Goal: Navigation & Orientation: Find specific page/section

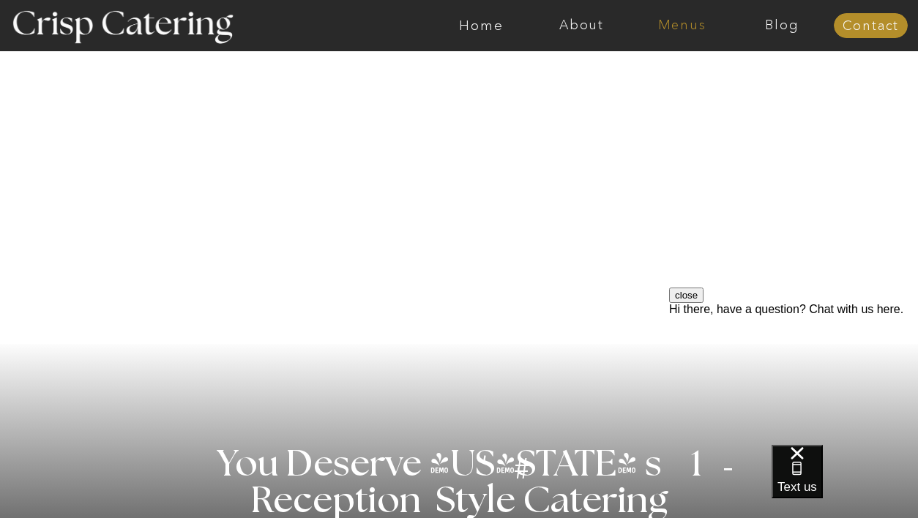
click at [670, 26] on nav "Menus" at bounding box center [681, 25] width 100 height 15
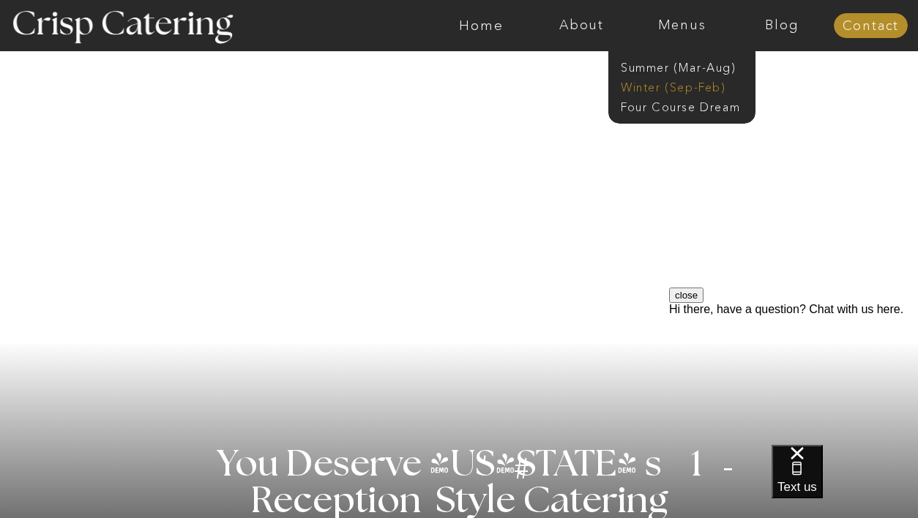
click at [671, 86] on nav "Winter (Sep-Feb)" at bounding box center [680, 86] width 120 height 14
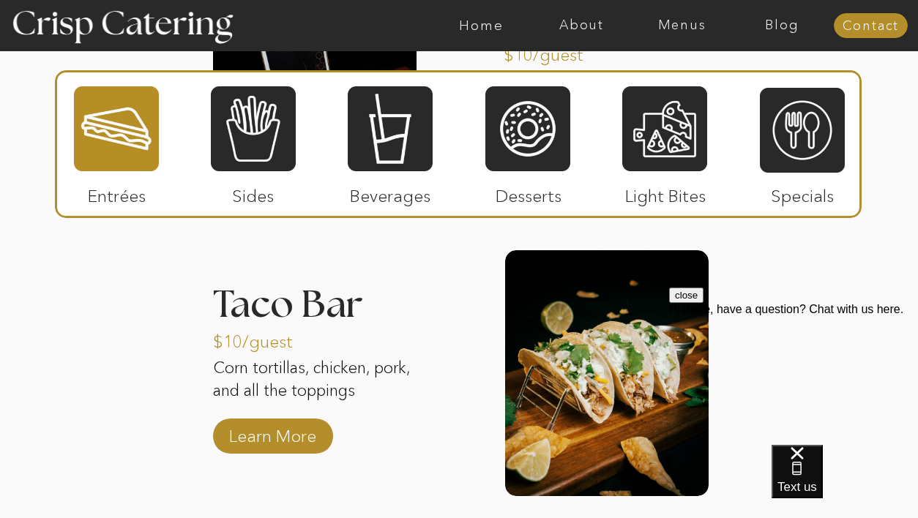
scroll to position [2057, 0]
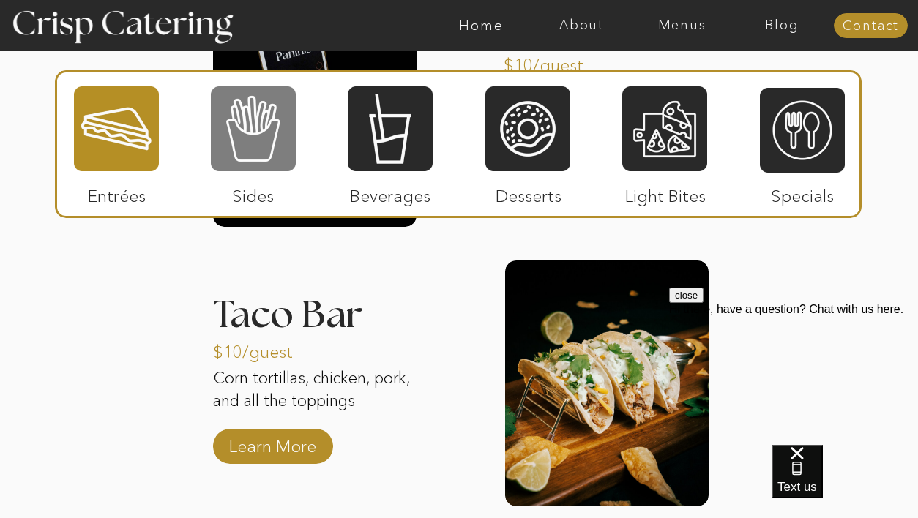
click at [266, 144] on div at bounding box center [253, 129] width 85 height 88
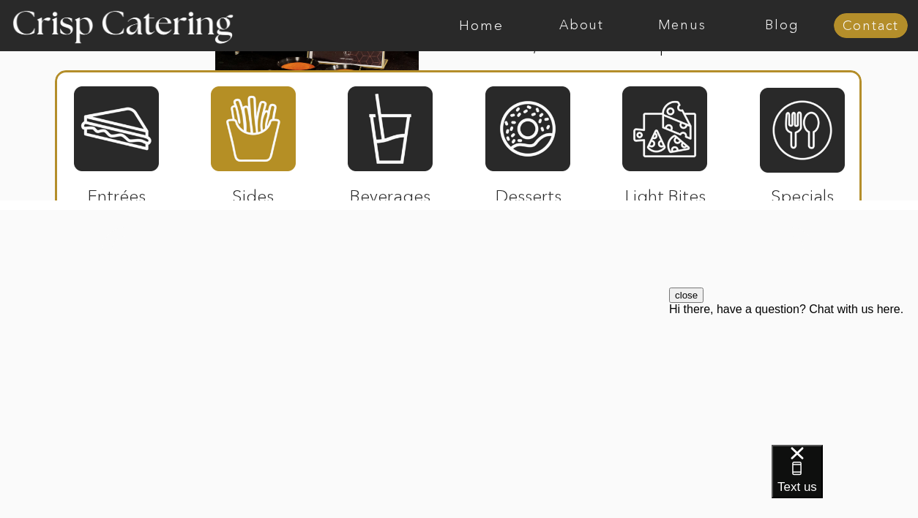
scroll to position [3064, 0]
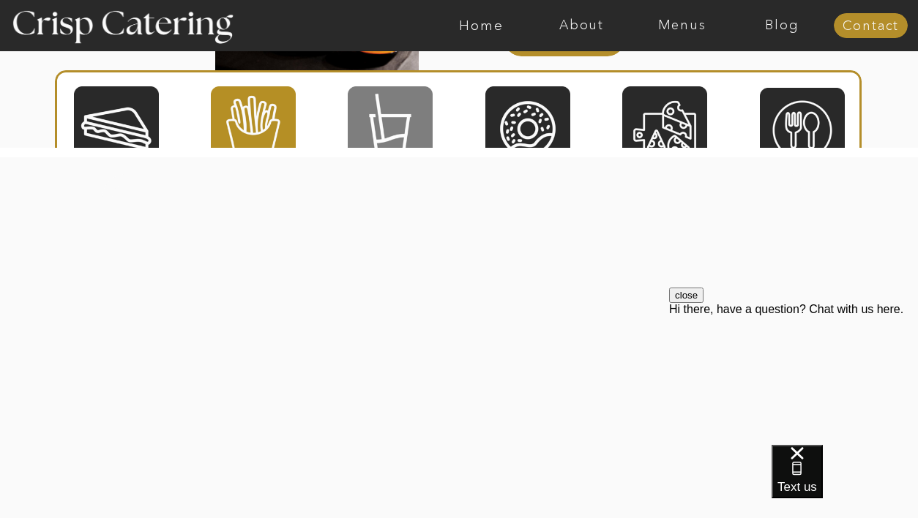
click at [389, 136] on div at bounding box center [390, 129] width 85 height 88
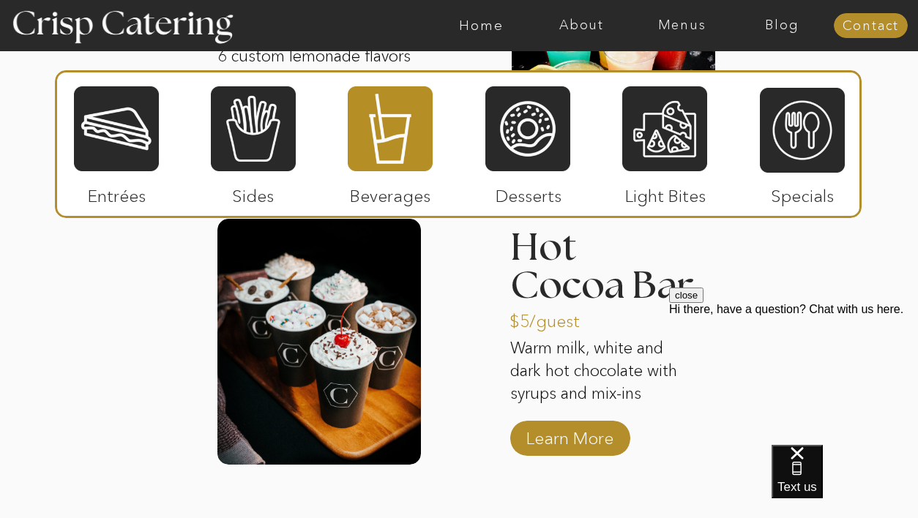
scroll to position [2452, 0]
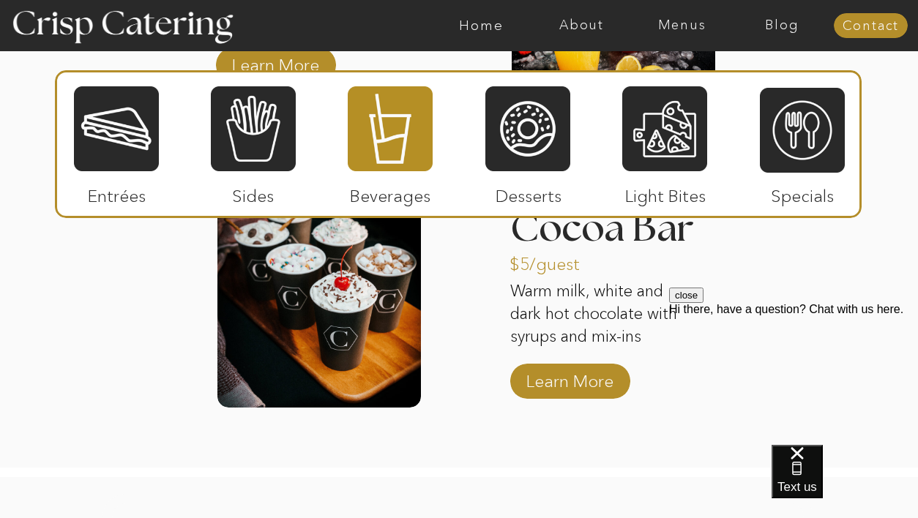
click at [517, 174] on p "Desserts" at bounding box center [527, 192] width 97 height 42
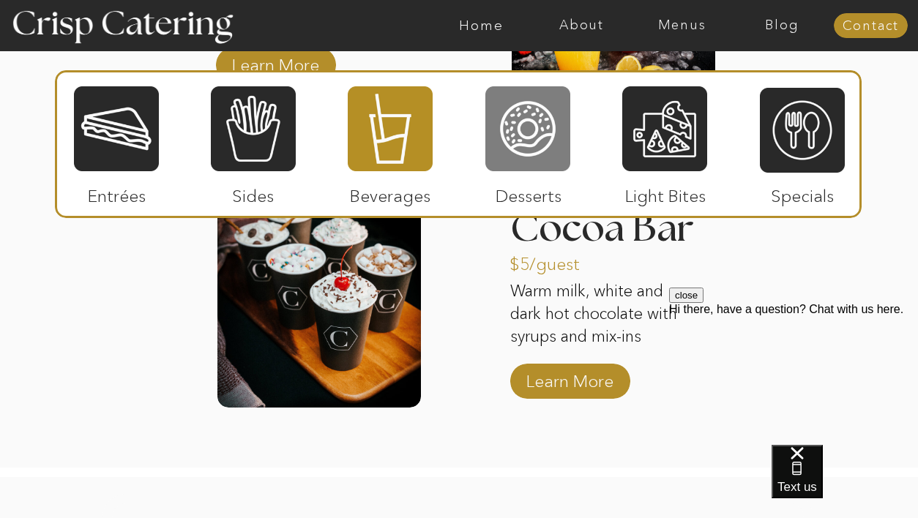
click at [527, 157] on div at bounding box center [527, 129] width 85 height 88
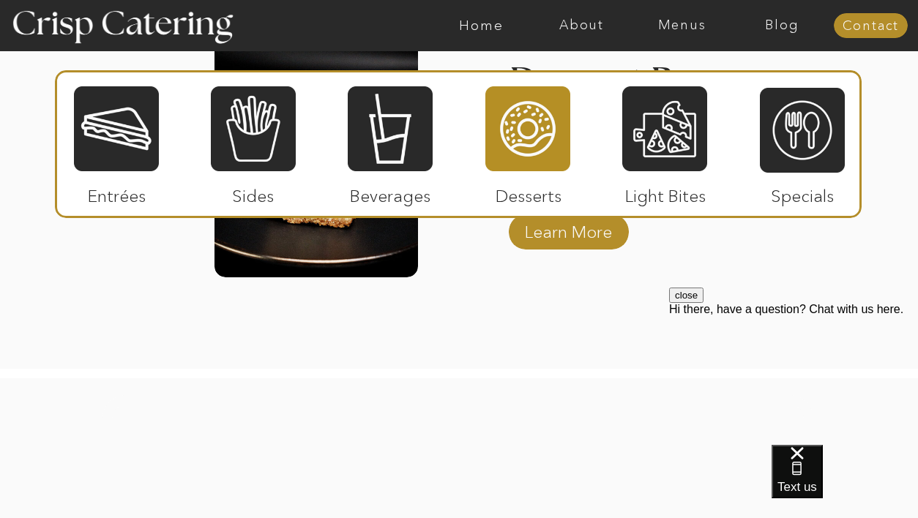
scroll to position [2618, 0]
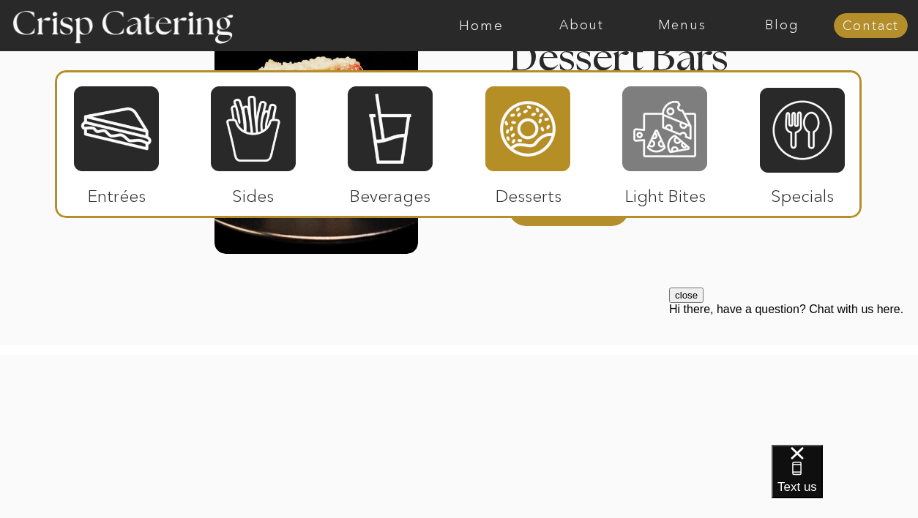
click at [667, 160] on div at bounding box center [664, 129] width 85 height 88
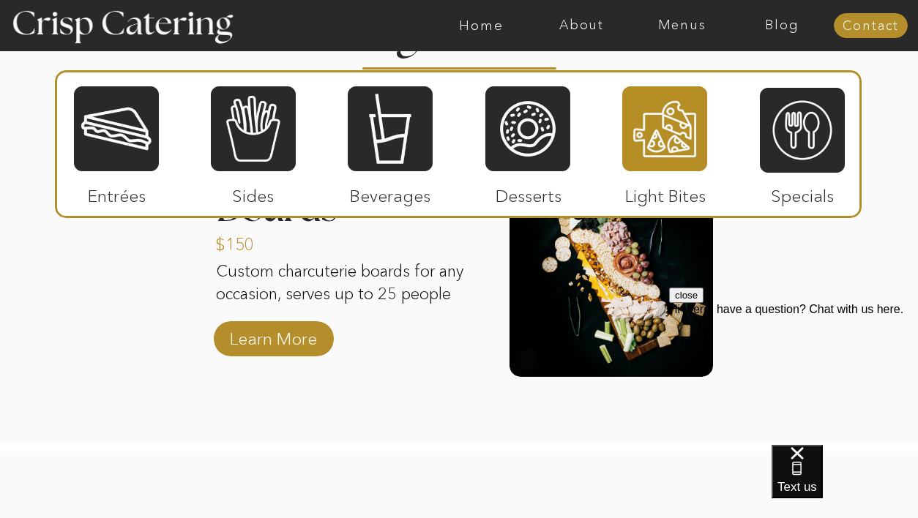
scroll to position [1910, 0]
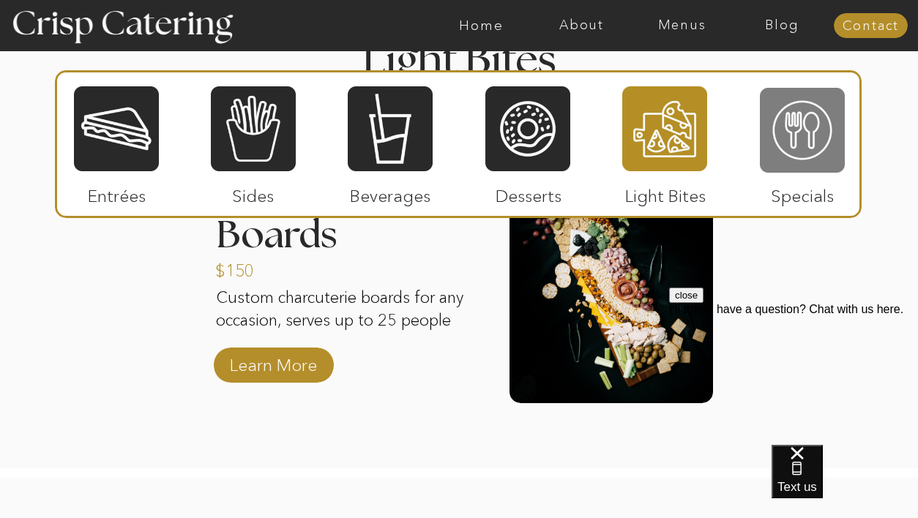
click at [794, 148] on div at bounding box center [801, 130] width 85 height 88
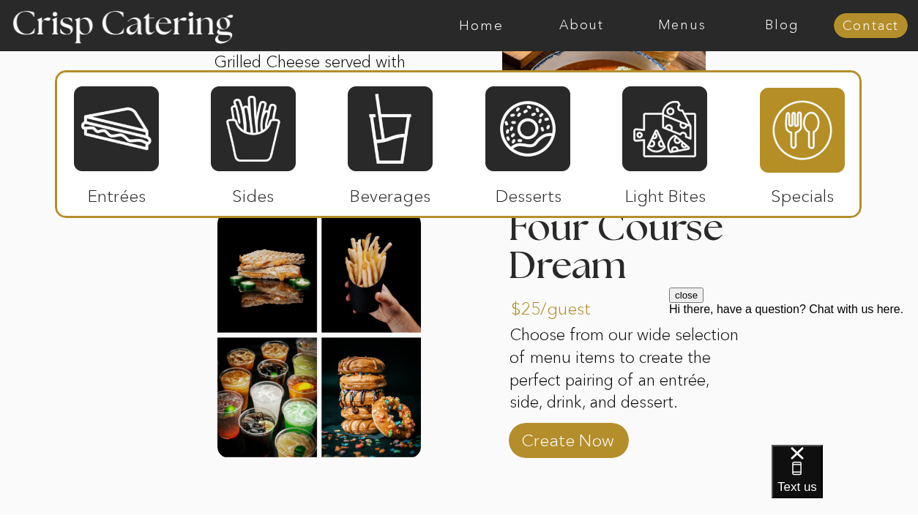
scroll to position [2131, 0]
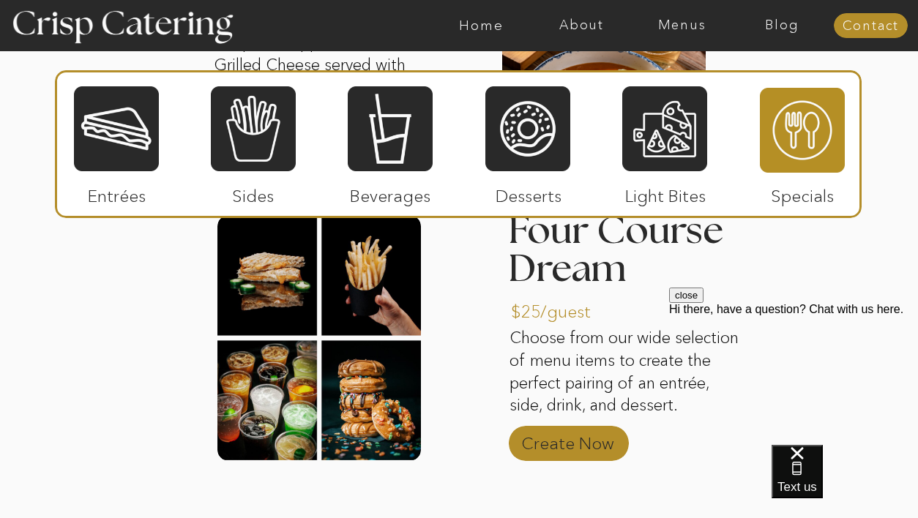
click at [555, 454] on p "Create Now" at bounding box center [567, 440] width 97 height 42
click at [558, 439] on p "Create Now" at bounding box center [567, 440] width 97 height 42
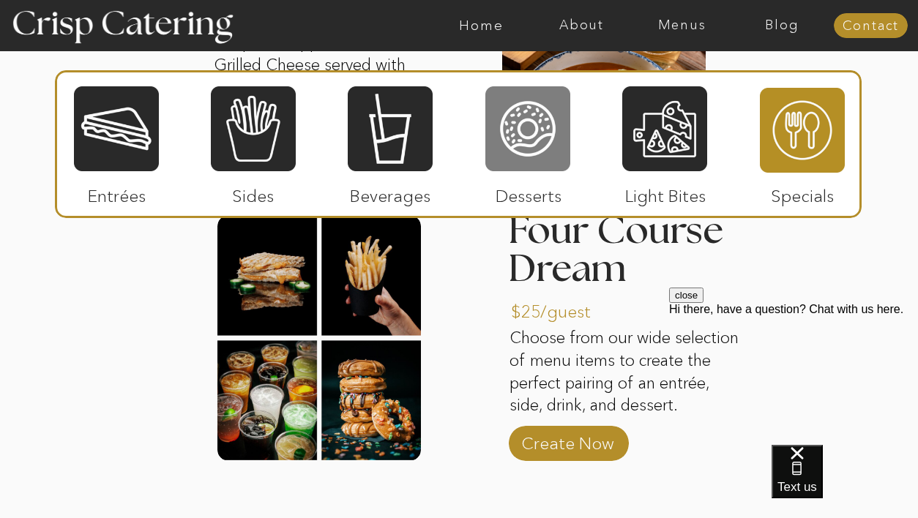
click at [506, 145] on div at bounding box center [527, 129] width 85 height 88
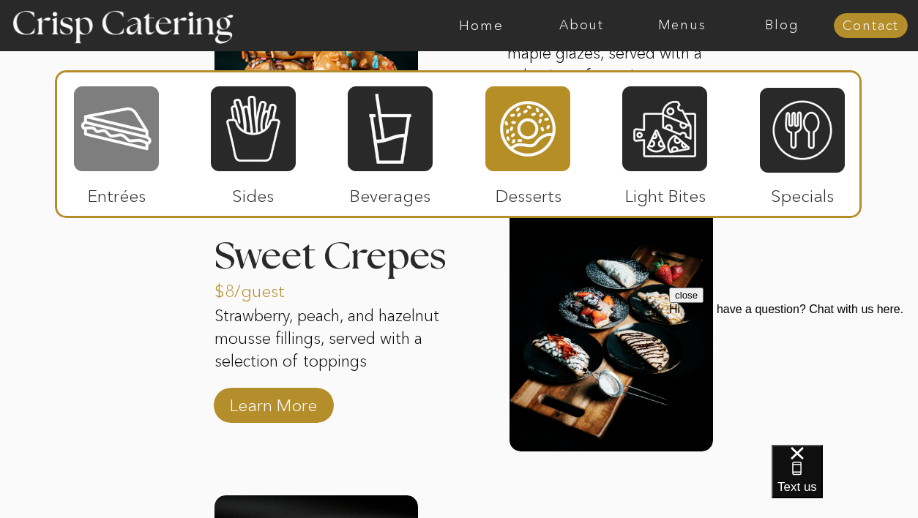
click at [119, 145] on div at bounding box center [116, 129] width 85 height 88
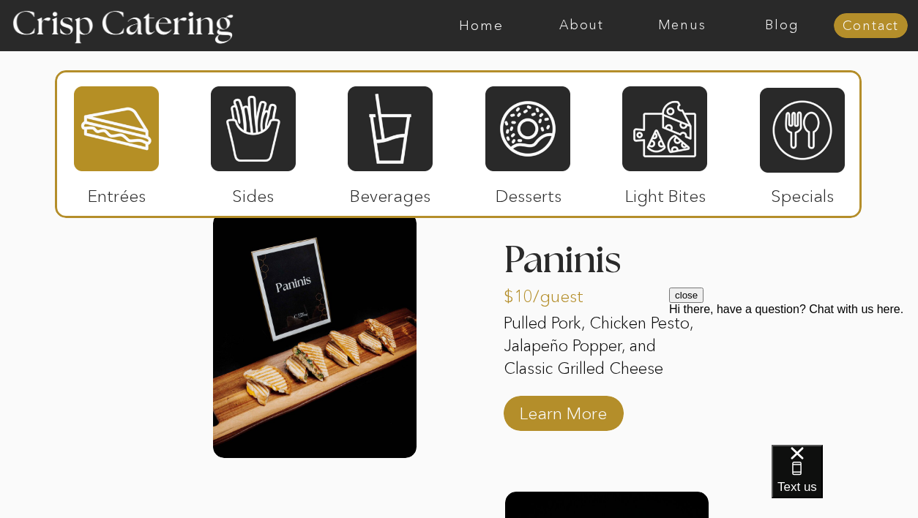
scroll to position [1798, 0]
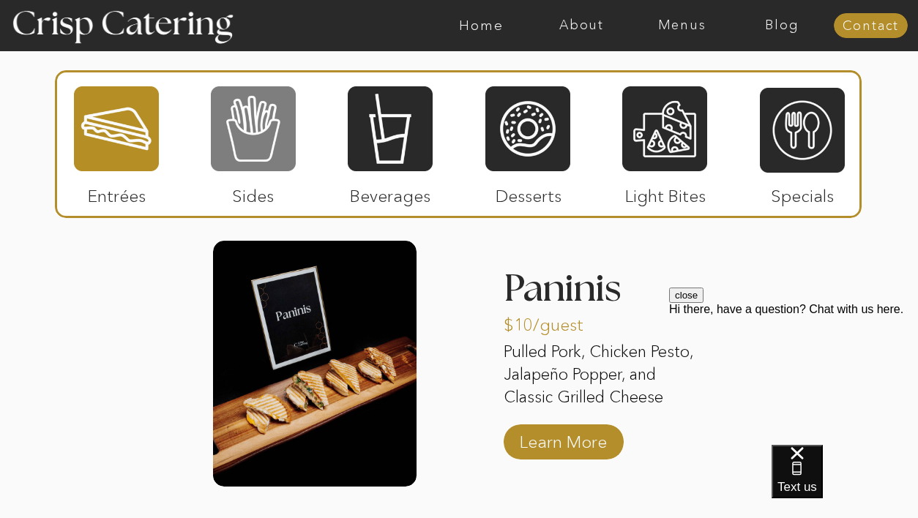
click at [285, 146] on div at bounding box center [253, 129] width 85 height 88
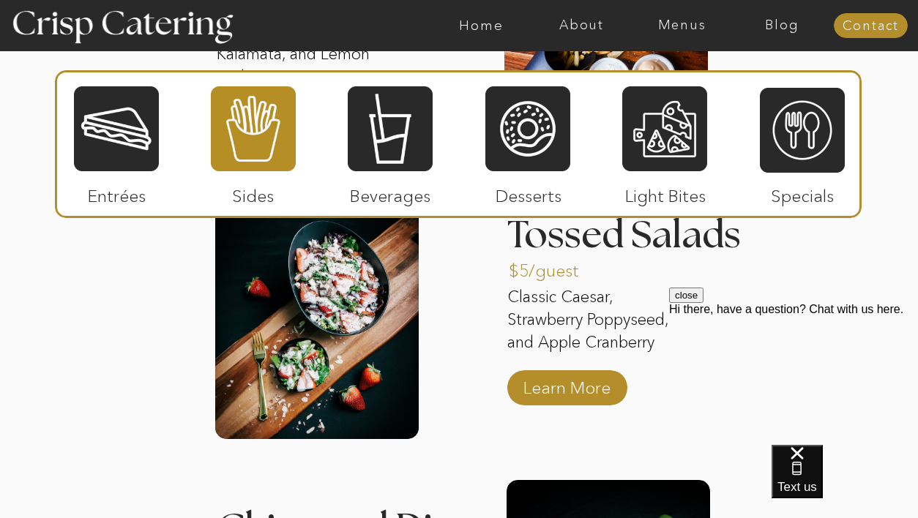
scroll to position [2114, 0]
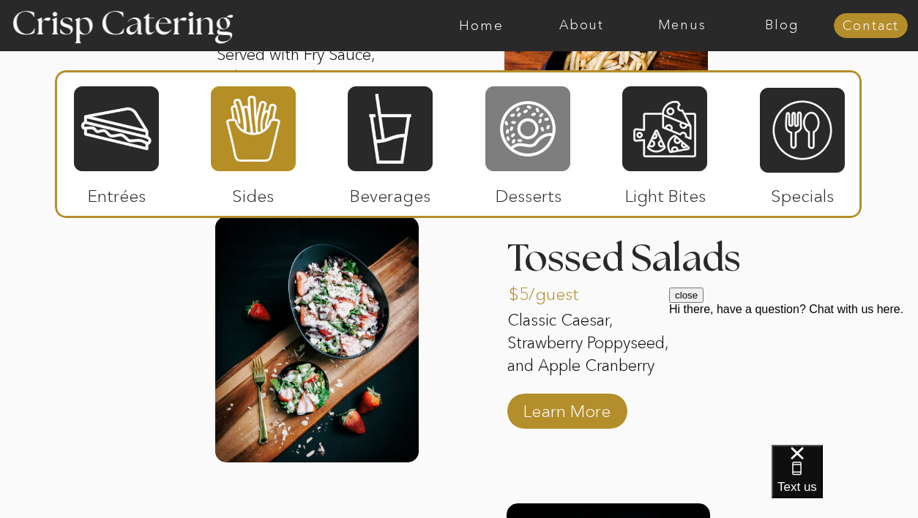
click at [543, 114] on div at bounding box center [527, 129] width 85 height 88
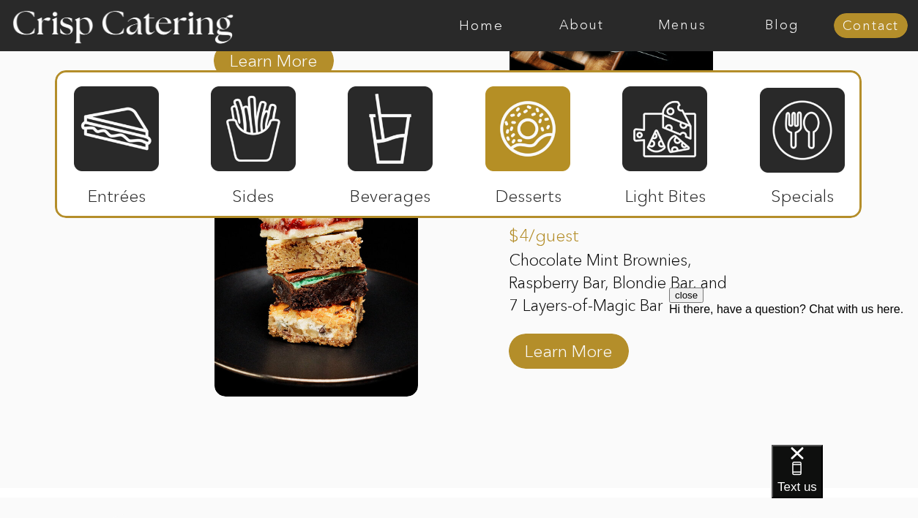
scroll to position [2418, 0]
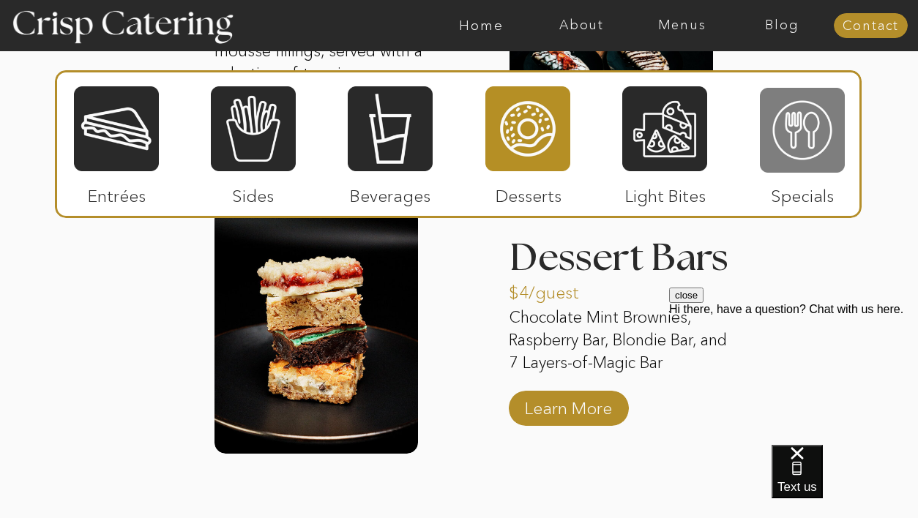
click at [800, 127] on div at bounding box center [801, 130] width 85 height 88
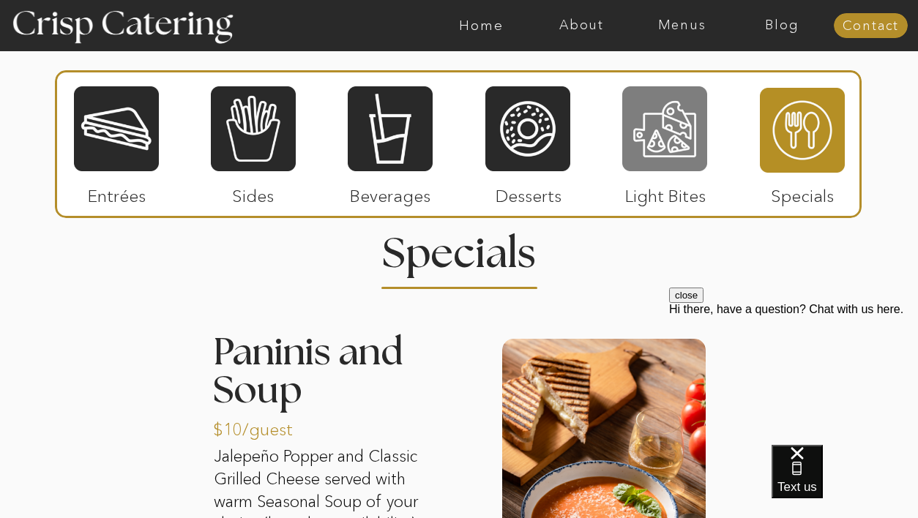
scroll to position [1648, 0]
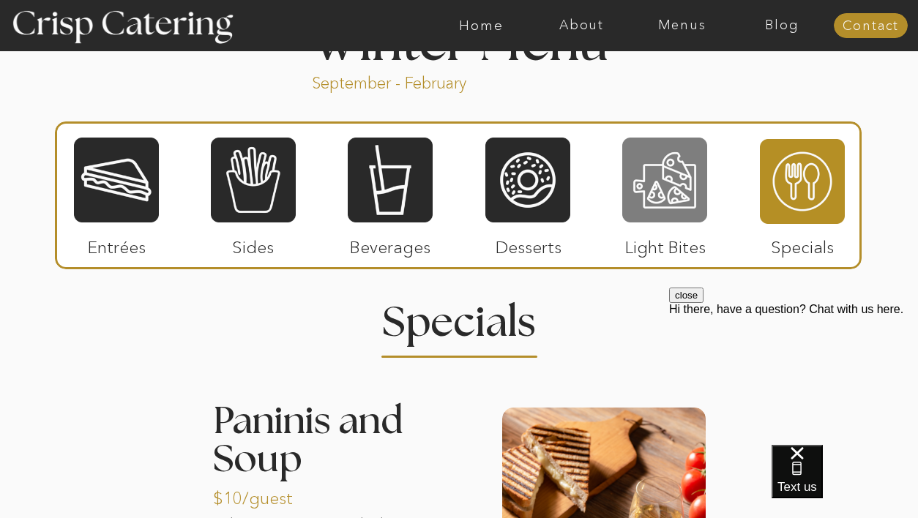
click at [687, 165] on div at bounding box center [664, 180] width 85 height 88
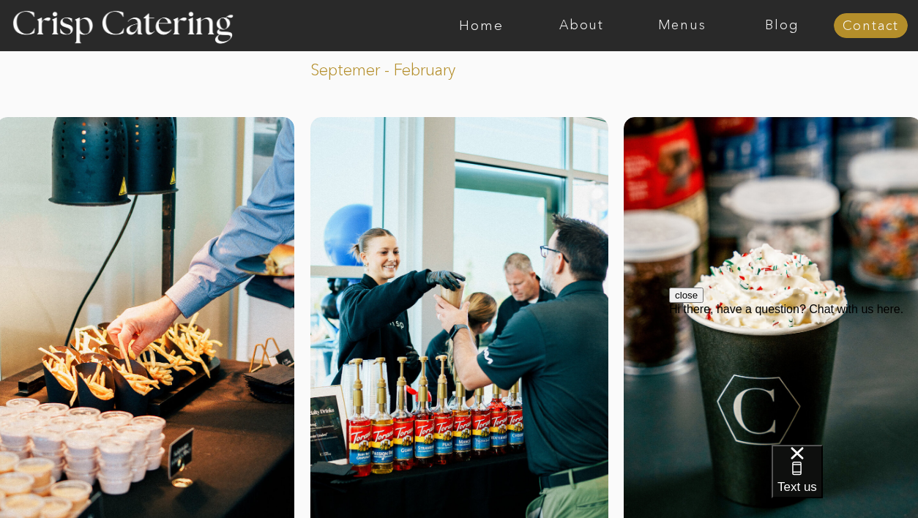
scroll to position [0, 0]
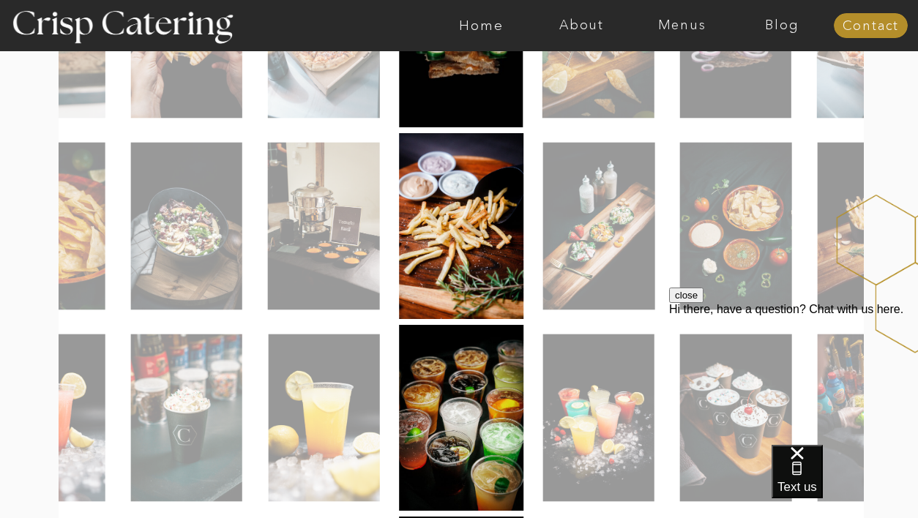
scroll to position [503, 0]
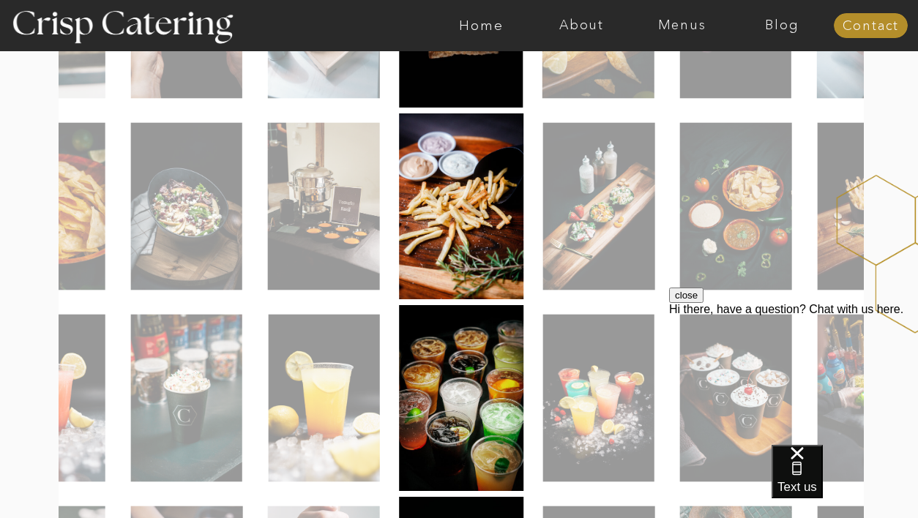
click at [617, 232] on img at bounding box center [598, 207] width 112 height 168
click at [579, 220] on img at bounding box center [598, 207] width 112 height 168
click at [649, 180] on img at bounding box center [598, 207] width 112 height 168
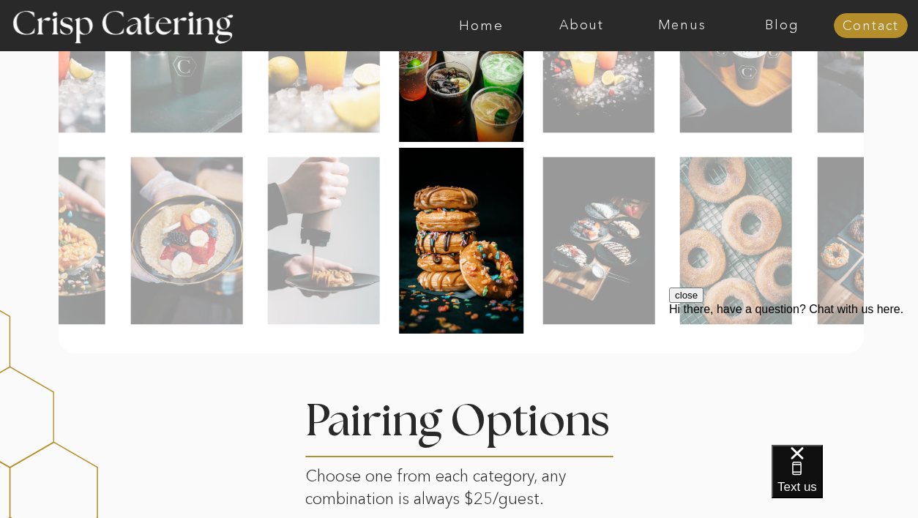
scroll to position [757, 0]
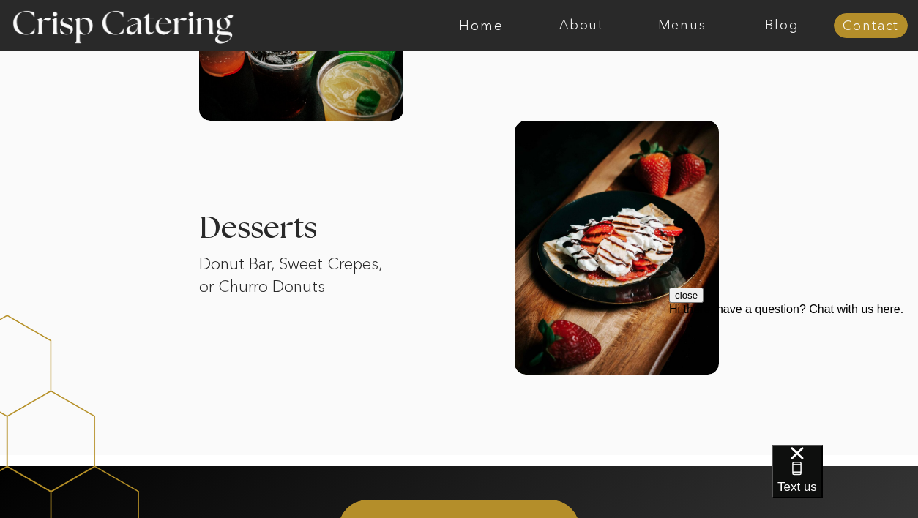
scroll to position [2060, 0]
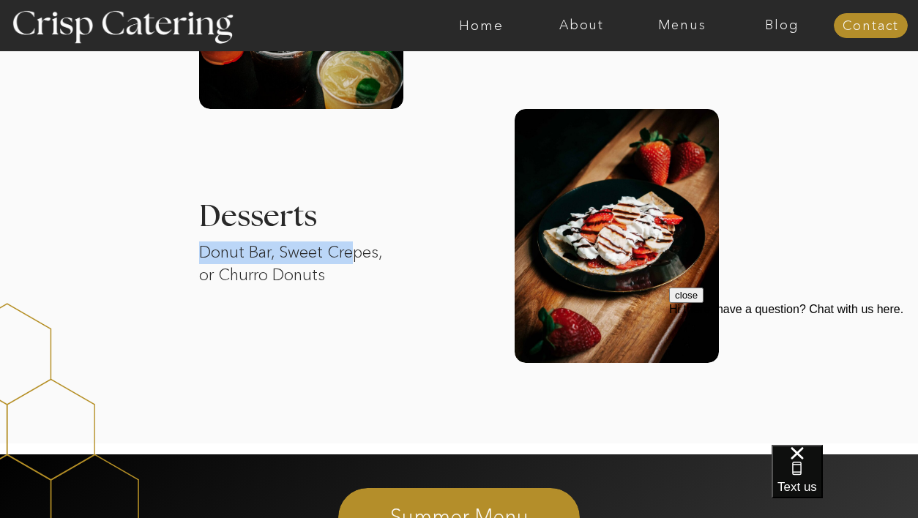
drag, startPoint x: 195, startPoint y: 248, endPoint x: 356, endPoint y: 261, distance: 161.5
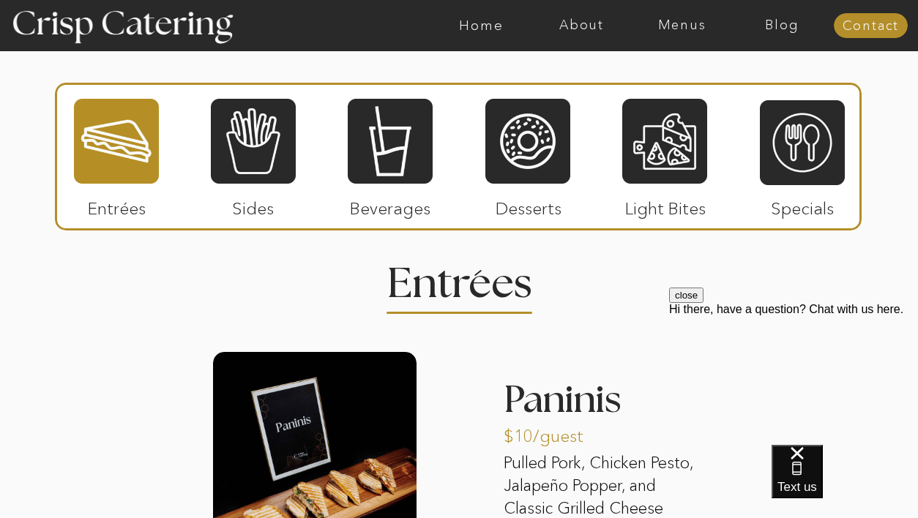
scroll to position [1718, 0]
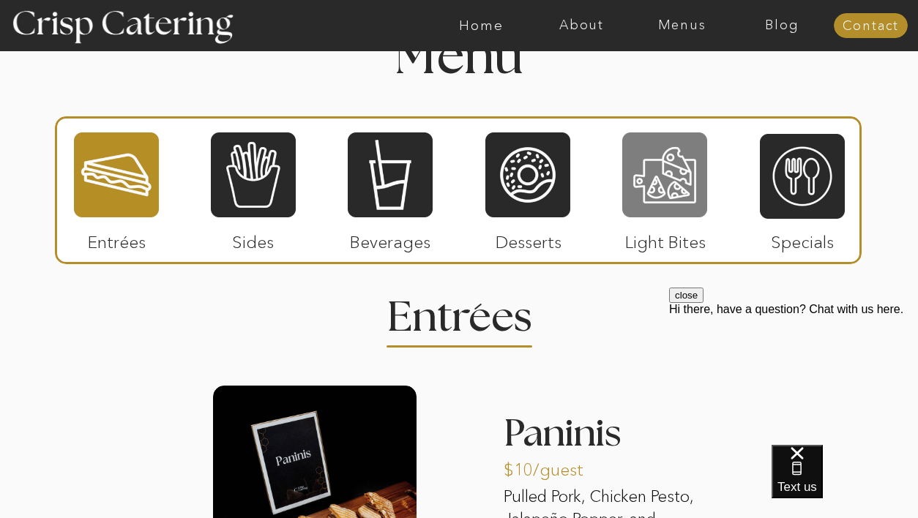
click at [658, 198] on div at bounding box center [664, 175] width 85 height 88
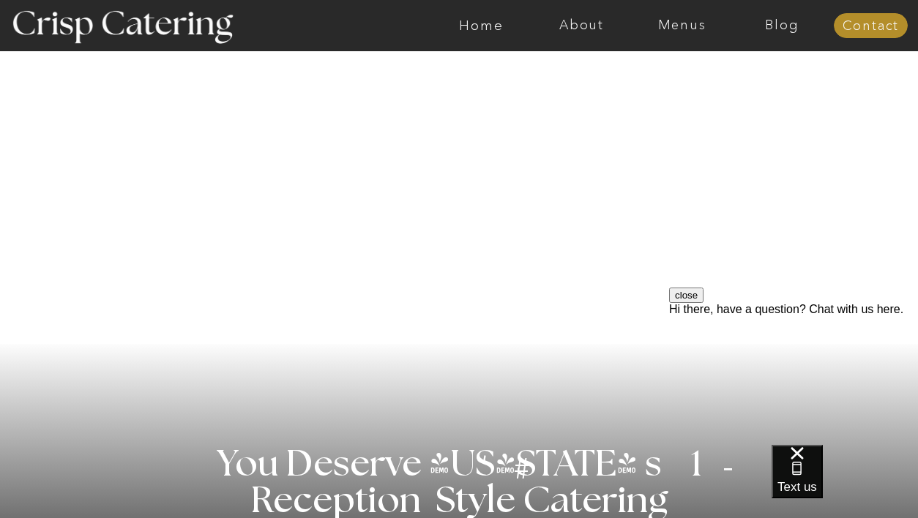
scroll to position [240, 0]
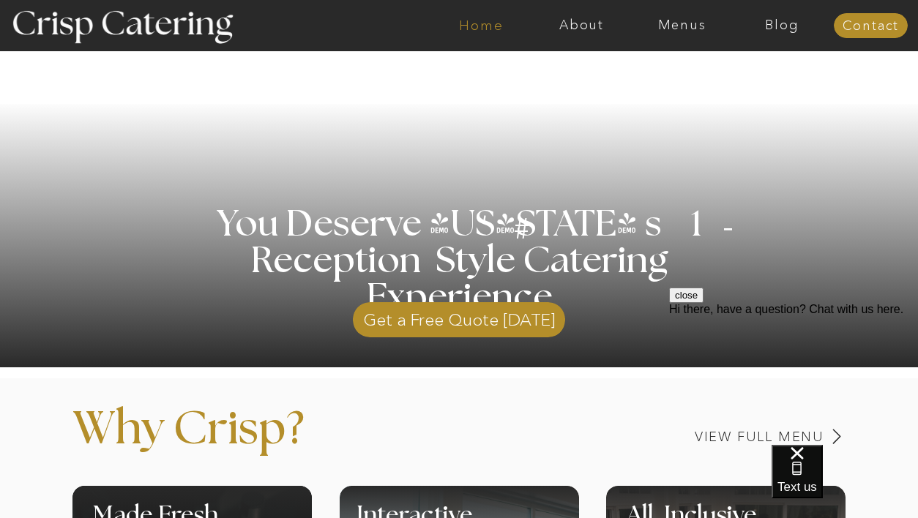
click at [495, 23] on nav "Home" at bounding box center [481, 25] width 100 height 15
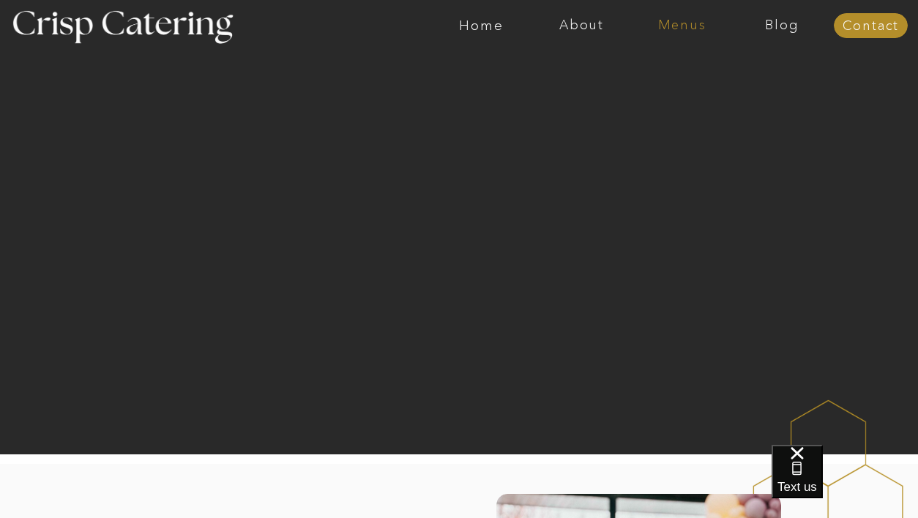
click at [686, 26] on nav "Menus" at bounding box center [681, 25] width 100 height 15
click at [678, 72] on nav "Summer (Mar-Aug)" at bounding box center [685, 66] width 131 height 14
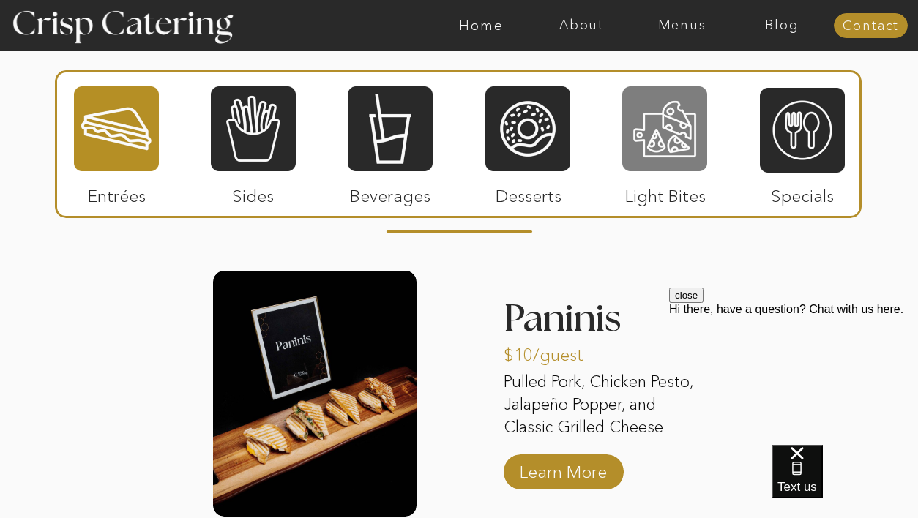
click at [685, 151] on div at bounding box center [664, 129] width 85 height 88
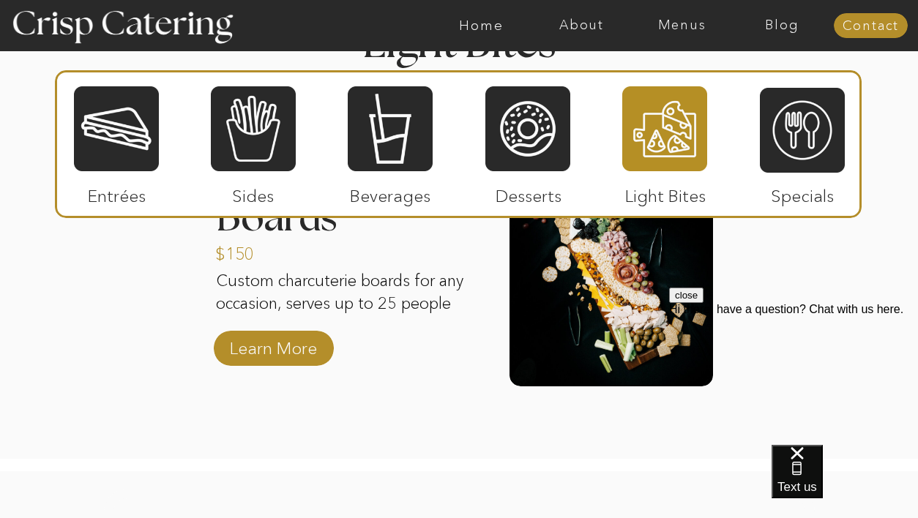
scroll to position [1470, 0]
